Goal: Information Seeking & Learning: Find specific fact

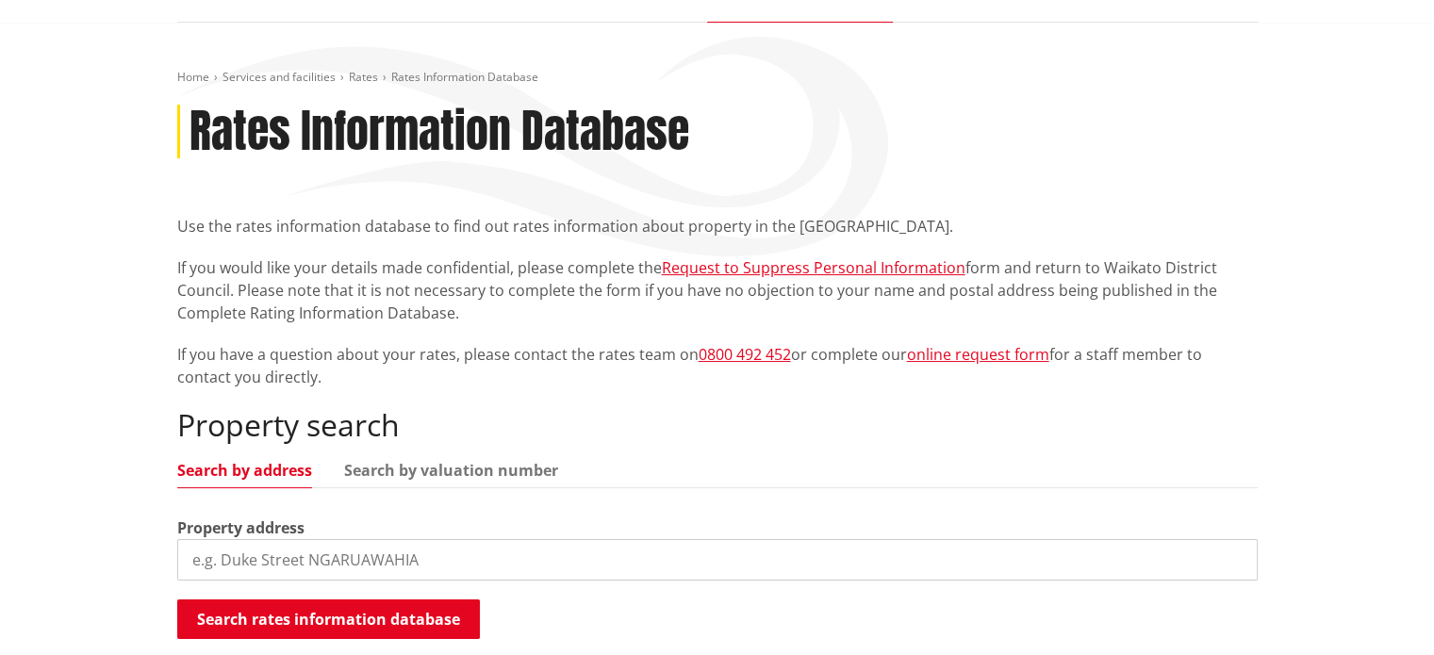
scroll to position [471, 0]
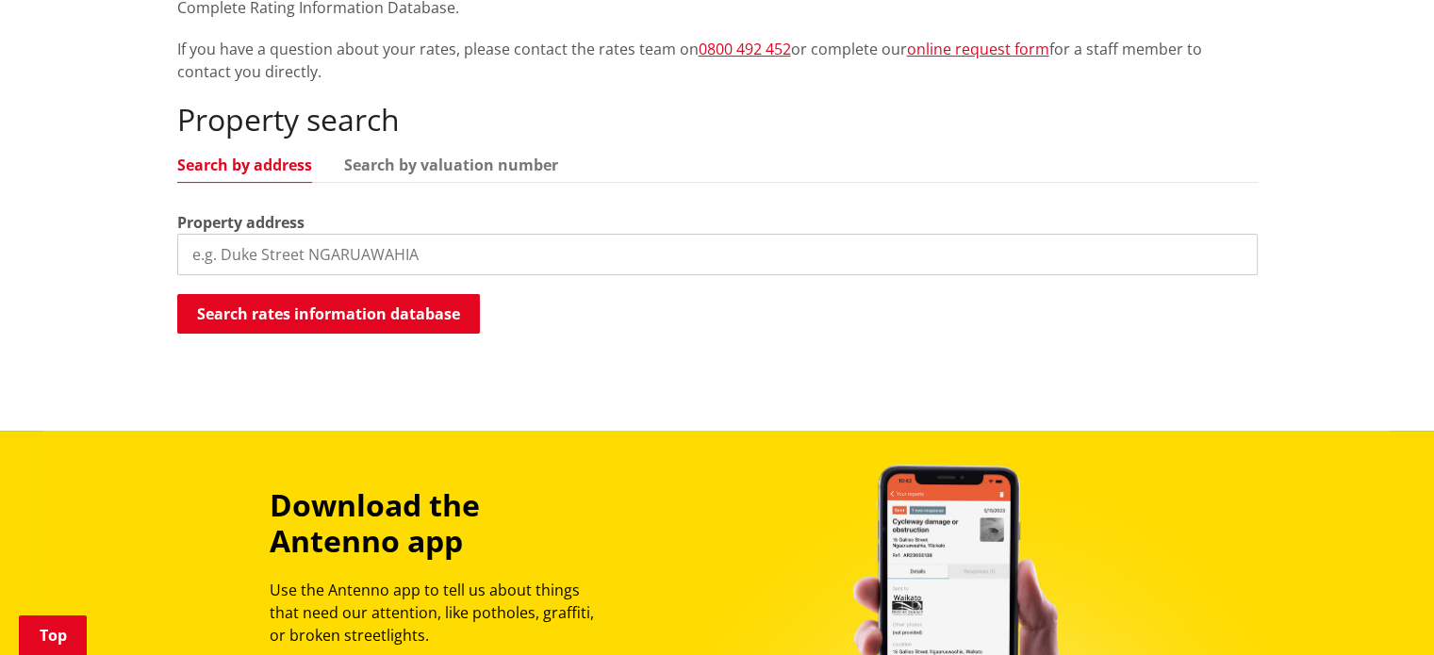
click at [287, 255] on input "search" at bounding box center [717, 254] width 1080 height 41
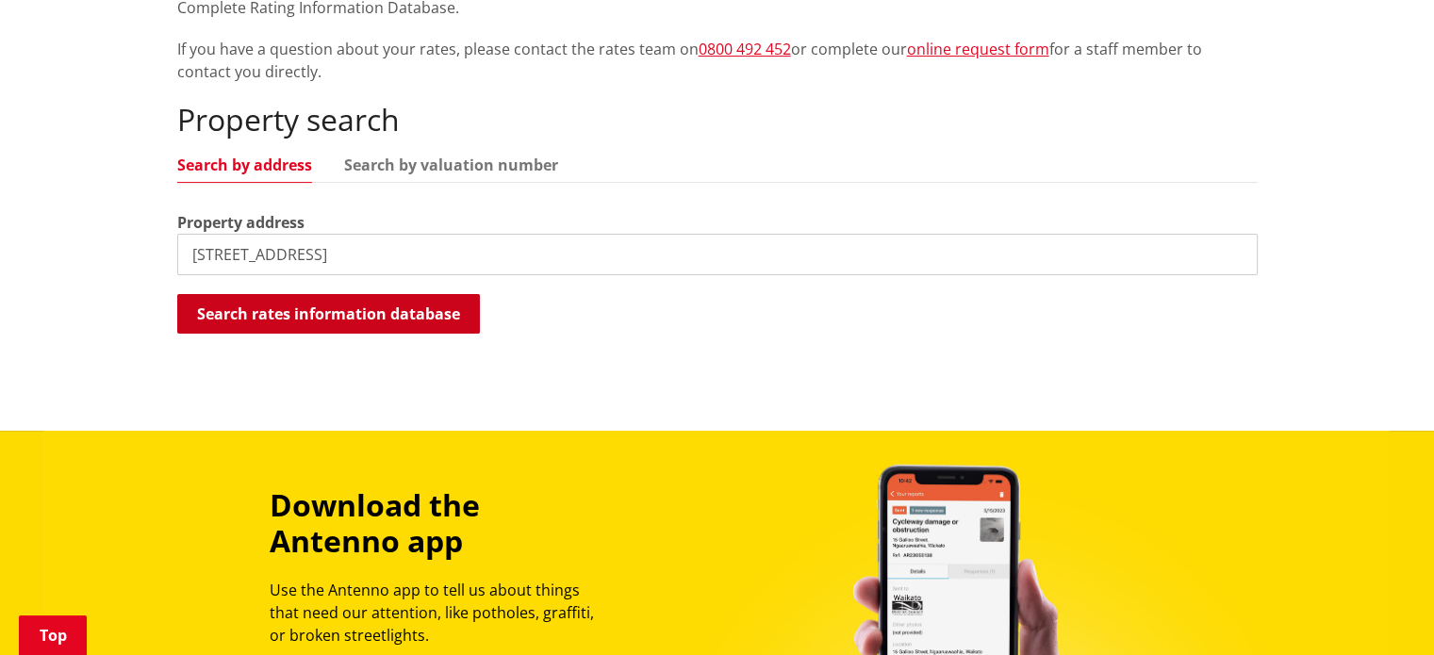
click at [296, 319] on button "Search rates information database" at bounding box center [328, 314] width 303 height 40
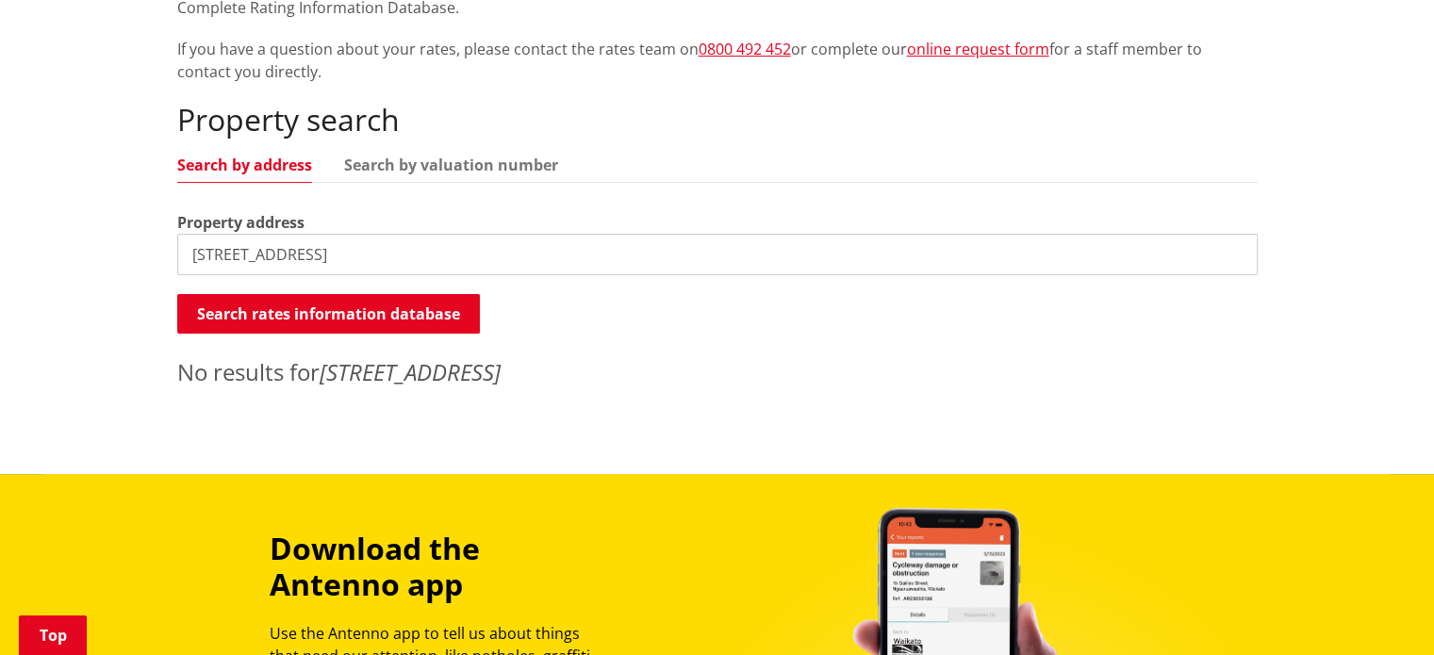
click at [397, 369] on em "[STREET_ADDRESS]" at bounding box center [410, 371] width 181 height 31
click at [317, 252] on input "[STREET_ADDRESS]" at bounding box center [717, 254] width 1080 height 41
click at [314, 250] on input "[STREET_ADDRESS]" at bounding box center [717, 254] width 1080 height 41
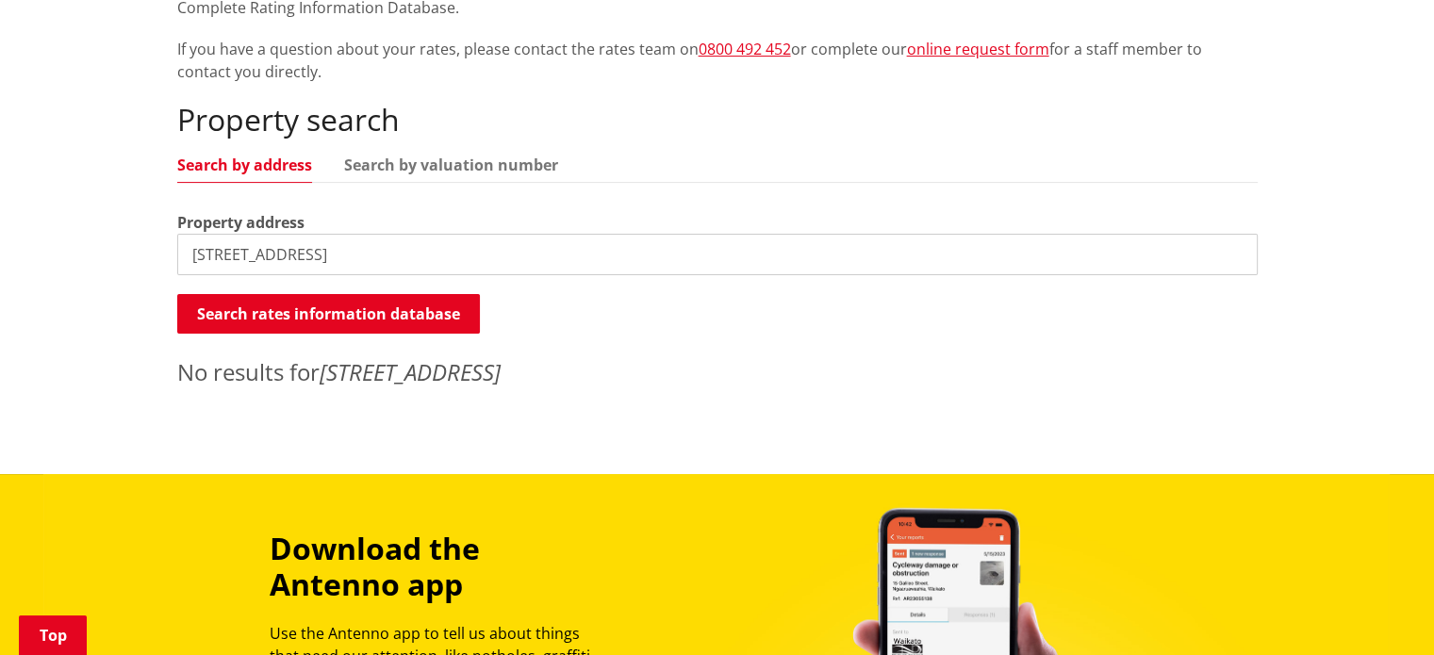
click at [262, 273] on input "[STREET_ADDRESS]" at bounding box center [717, 254] width 1080 height 41
click at [362, 258] on input "[STREET_ADDRESS]" at bounding box center [717, 254] width 1080 height 41
drag, startPoint x: 412, startPoint y: 253, endPoint x: 106, endPoint y: 261, distance: 306.5
click at [106, 261] on div "Home Services and facilities Rates Rates Information Database Rates Information…" at bounding box center [717, 95] width 1434 height 757
type input "Festival way"
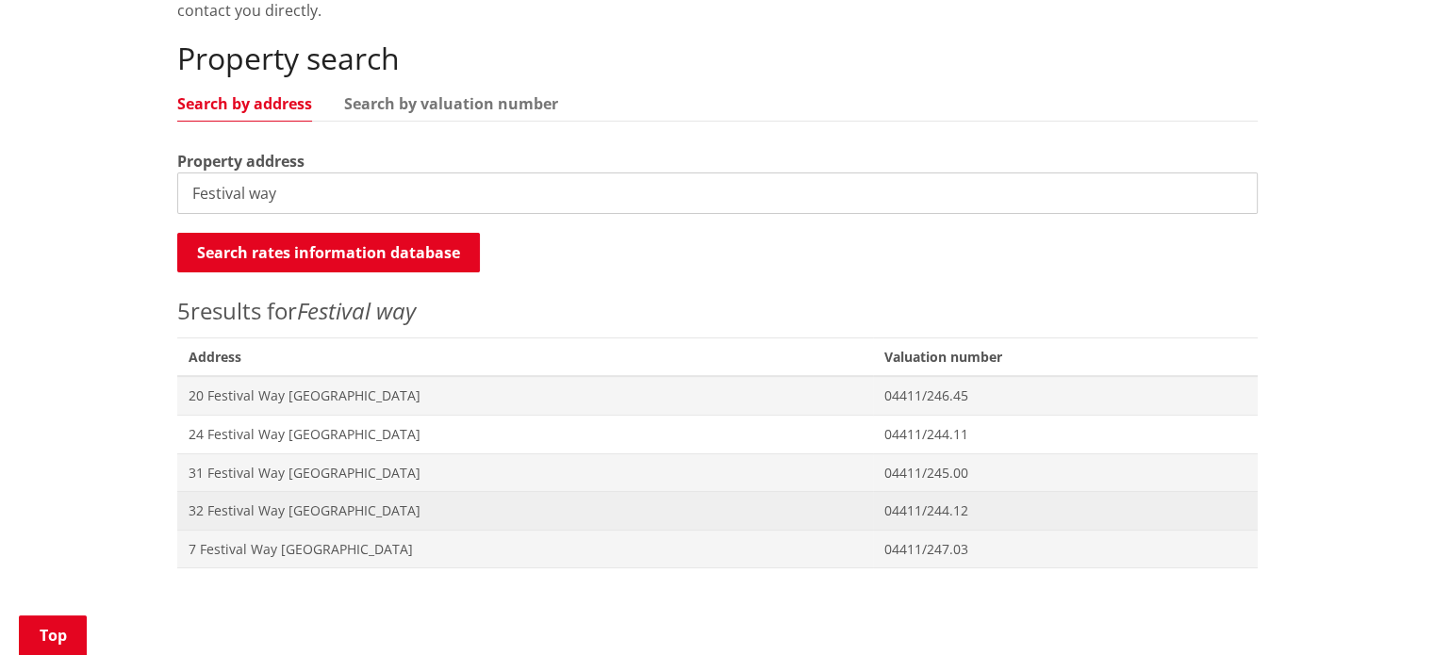
scroll to position [566, 0]
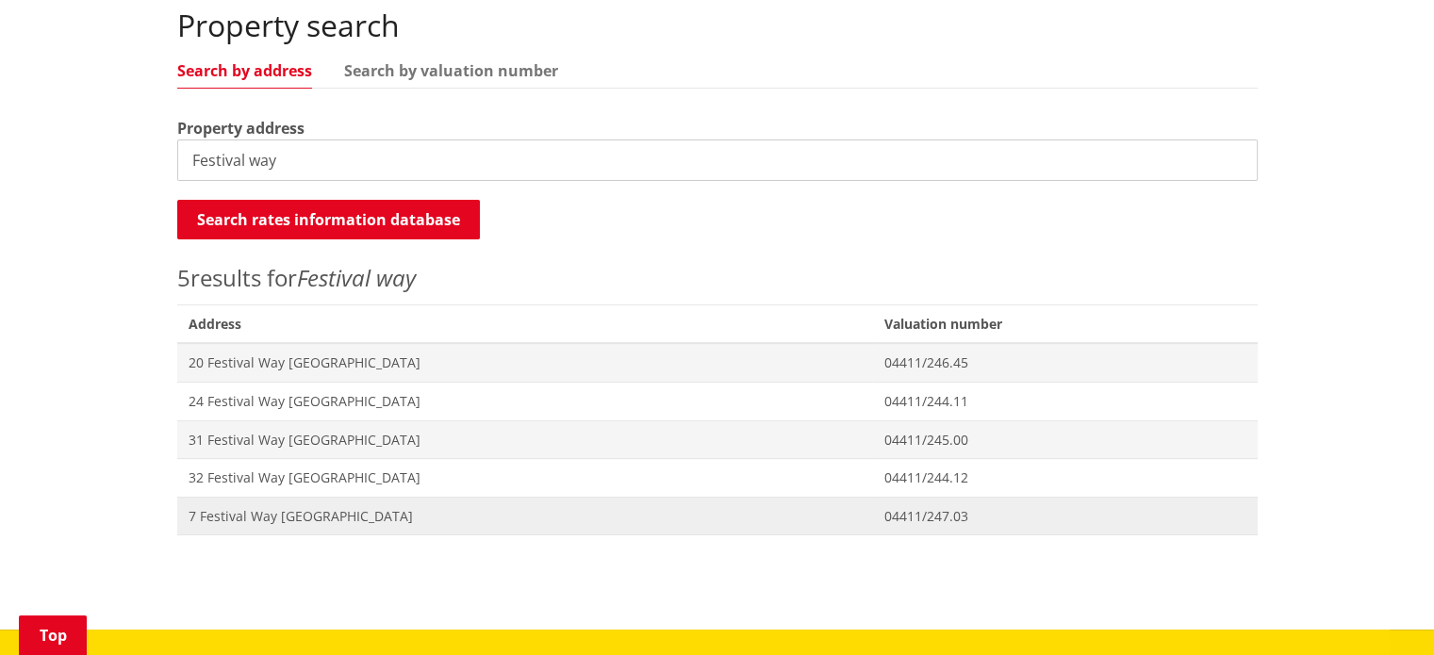
click at [294, 512] on span "7 Festival Way [GEOGRAPHIC_DATA]" at bounding box center [525, 516] width 673 height 19
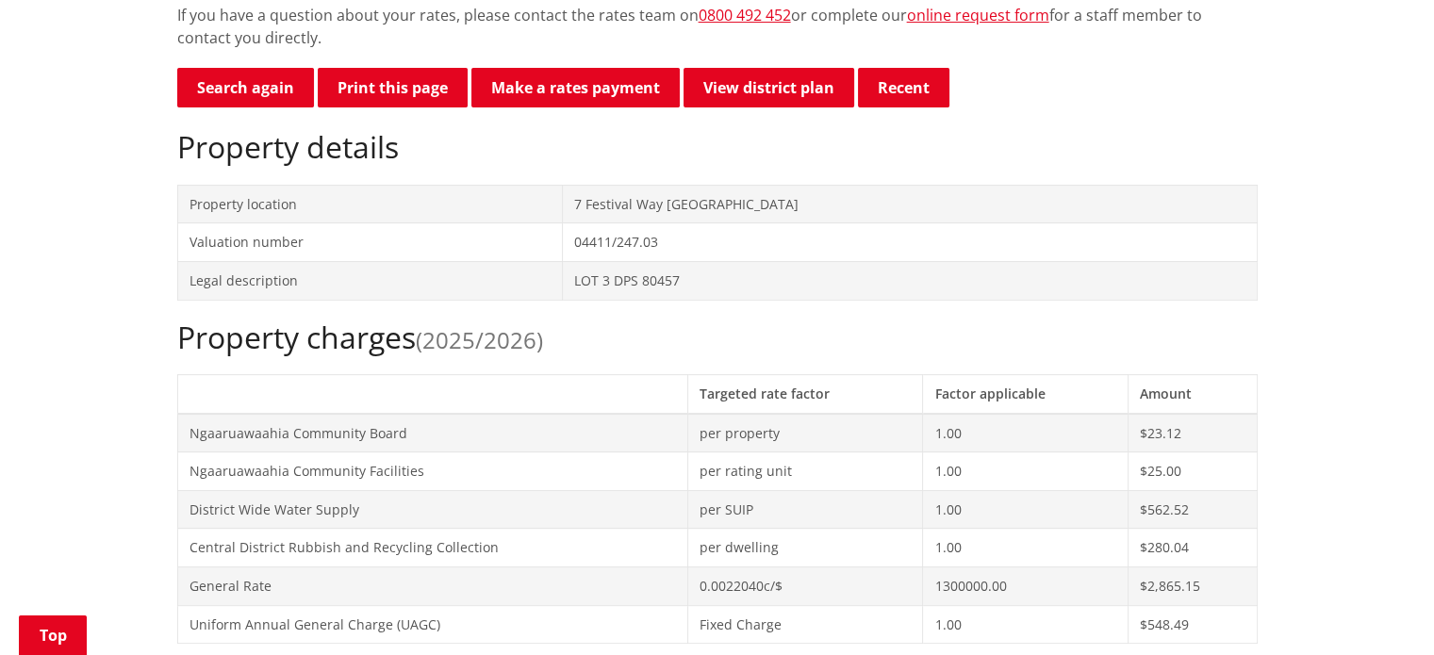
scroll to position [283, 0]
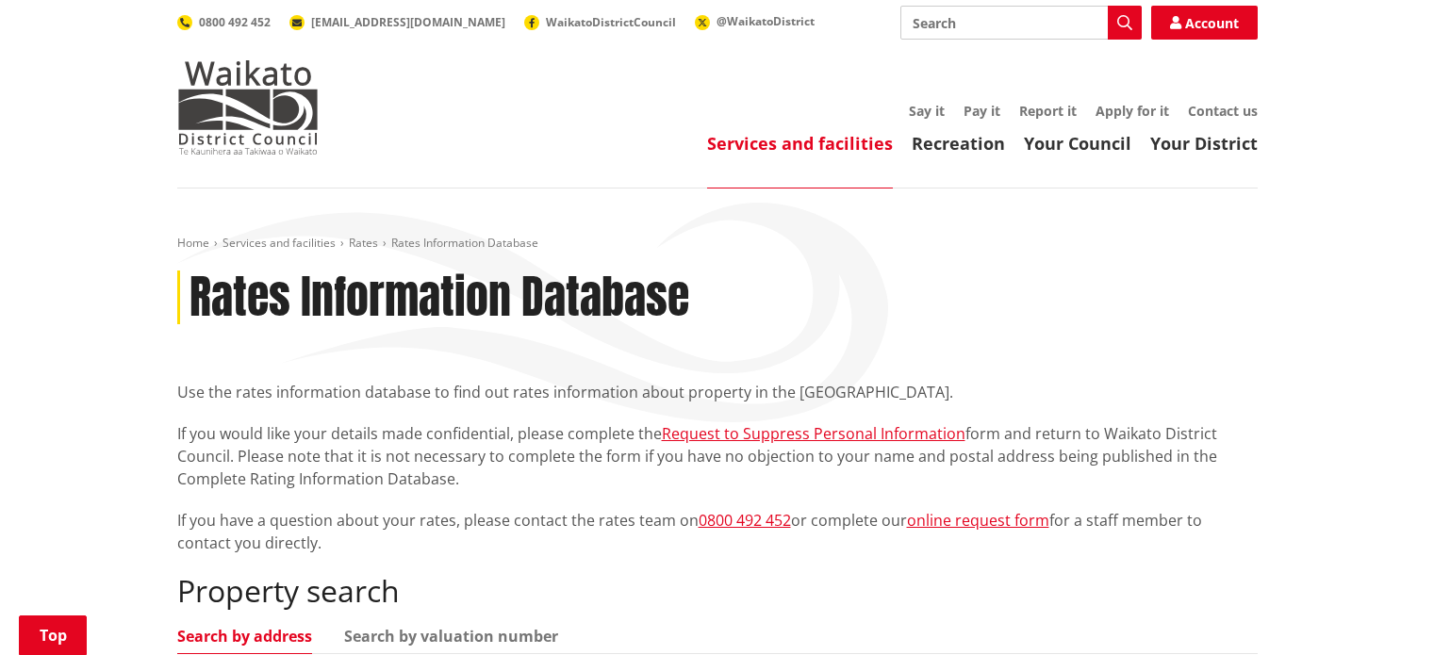
scroll to position [566, 0]
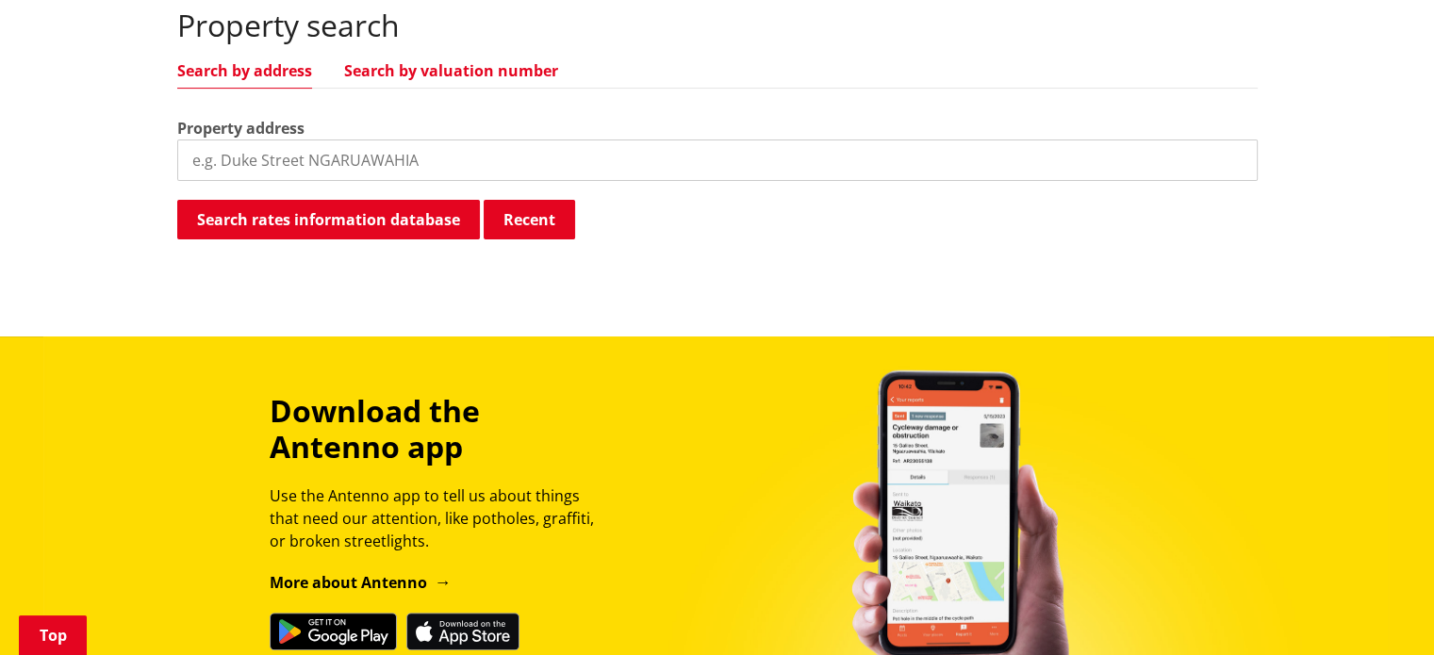
click at [434, 66] on link "Search by valuation number" at bounding box center [451, 70] width 214 height 15
click at [313, 162] on input "search" at bounding box center [717, 160] width 1080 height 41
paste input "LOT 1 DP 462621"
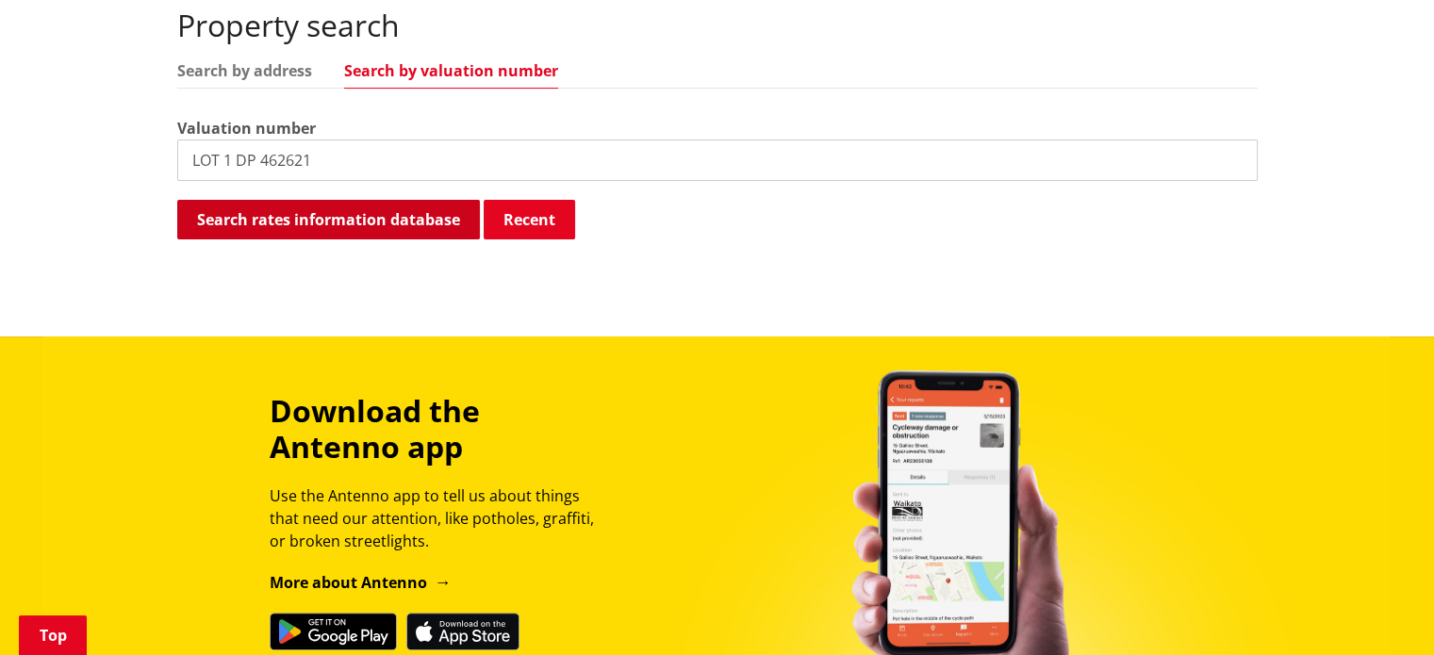
click at [361, 219] on button "Search rates information database" at bounding box center [328, 220] width 303 height 40
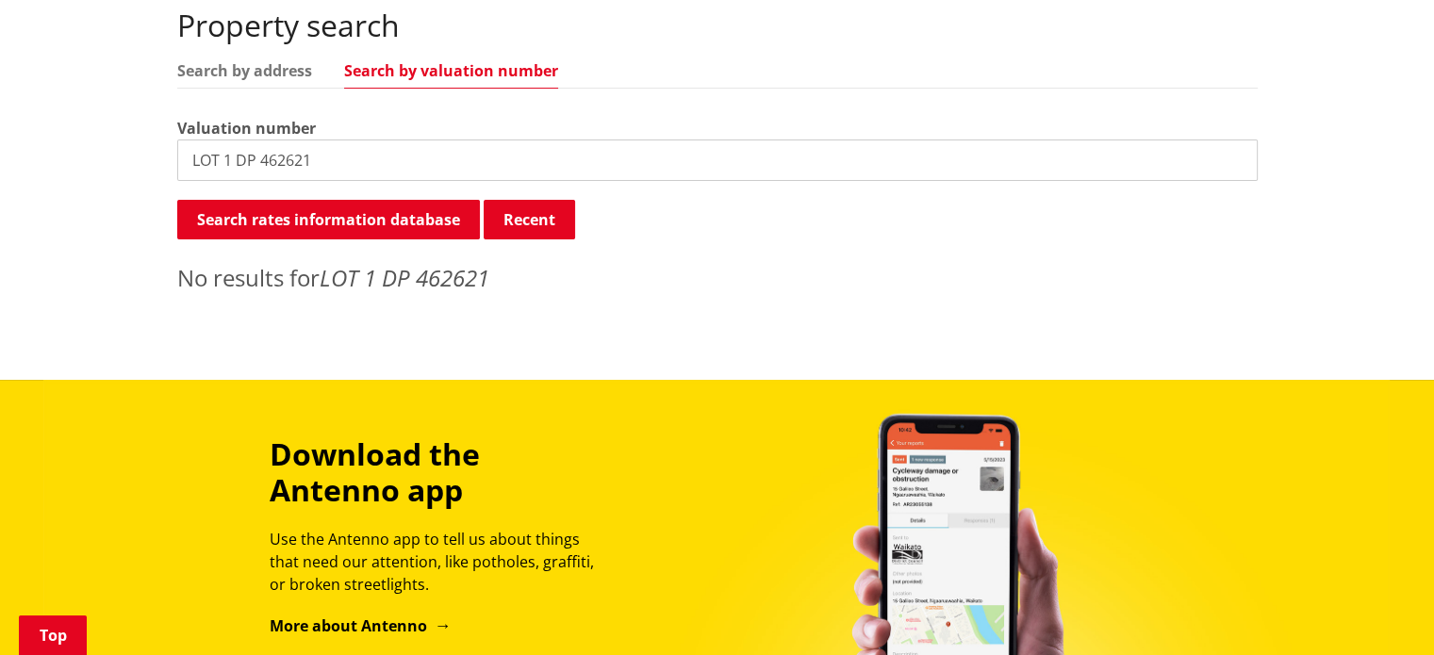
click at [335, 162] on input "LOT 1 DP 462621" at bounding box center [717, 160] width 1080 height 41
click at [336, 162] on input "LOT 1 DP 462621" at bounding box center [717, 160] width 1080 height 41
paste input "1212348"
drag, startPoint x: 354, startPoint y: 150, endPoint x: 151, endPoint y: 174, distance: 205.1
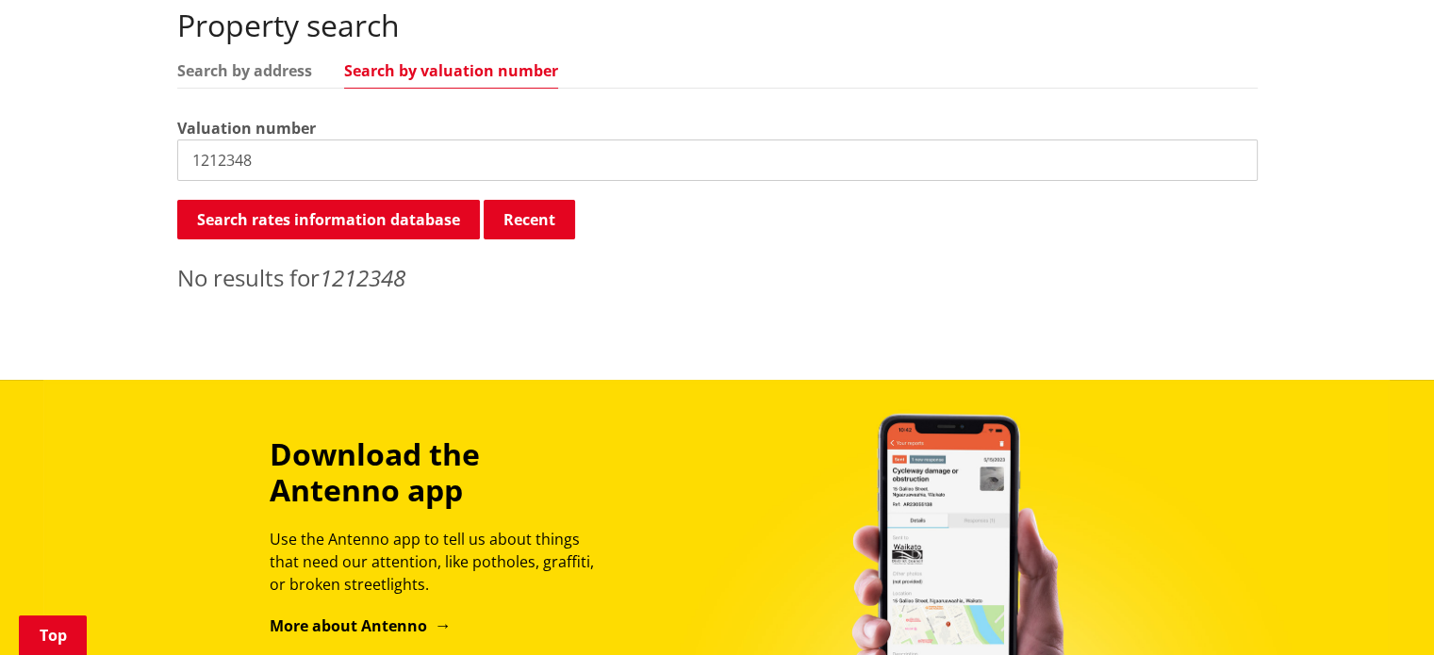
click at [151, 174] on div "Home Services and facilities Rates Rates Information Database Rates Information…" at bounding box center [717, 1] width 1434 height 757
paste input "610720"
drag, startPoint x: 342, startPoint y: 163, endPoint x: 28, endPoint y: 162, distance: 313.9
click at [28, 162] on div "Home Services and facilities Rates Rates Information Database Rates Information…" at bounding box center [717, 1] width 1434 height 757
paste input "13207313.5"
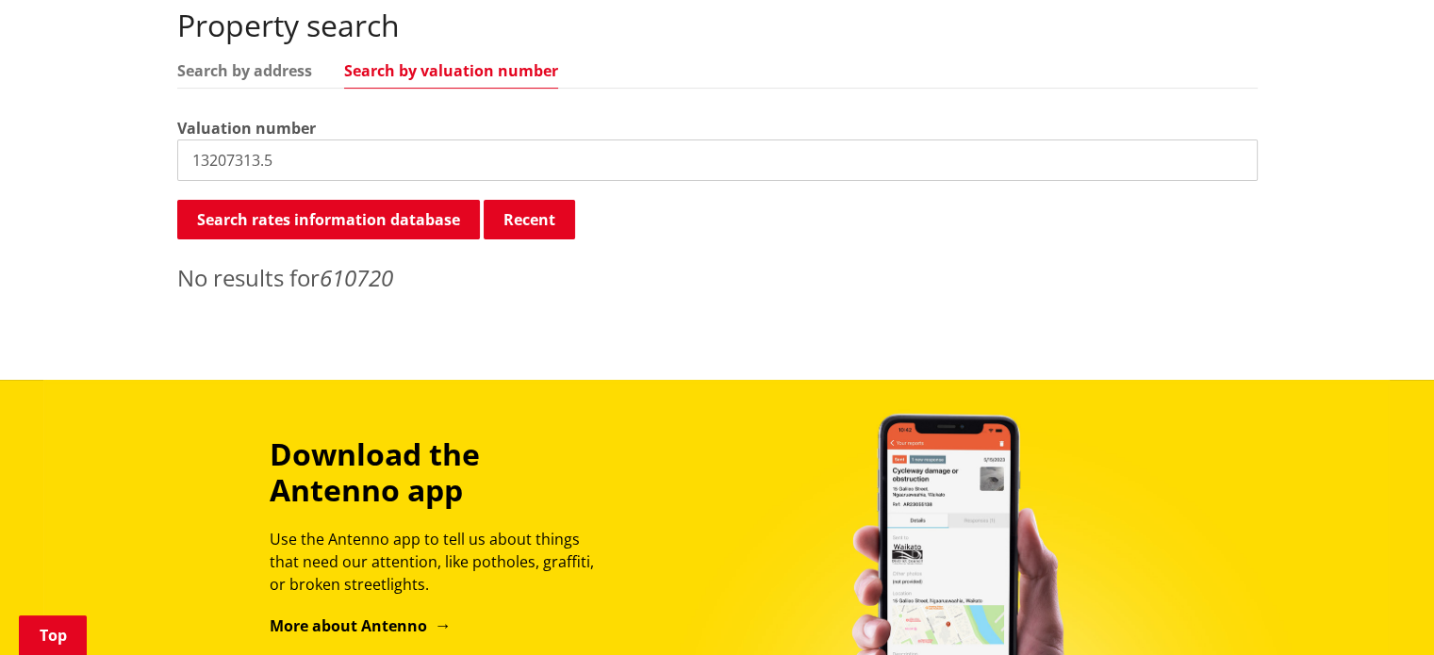
type input "13207313.5"
